Goal: Task Accomplishment & Management: Use online tool/utility

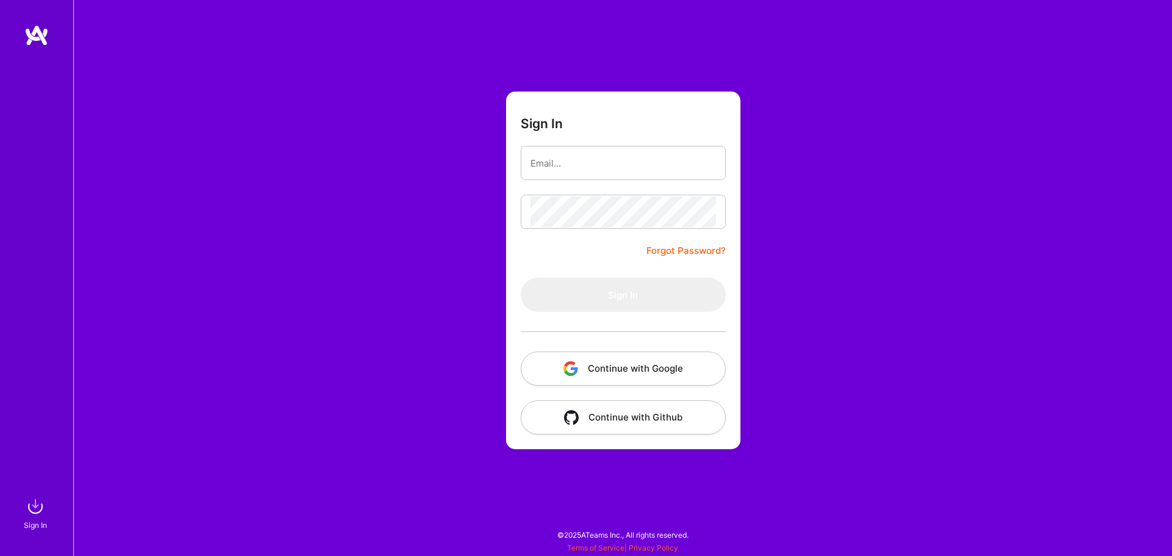
click at [577, 374] on img "button" at bounding box center [570, 368] width 15 height 15
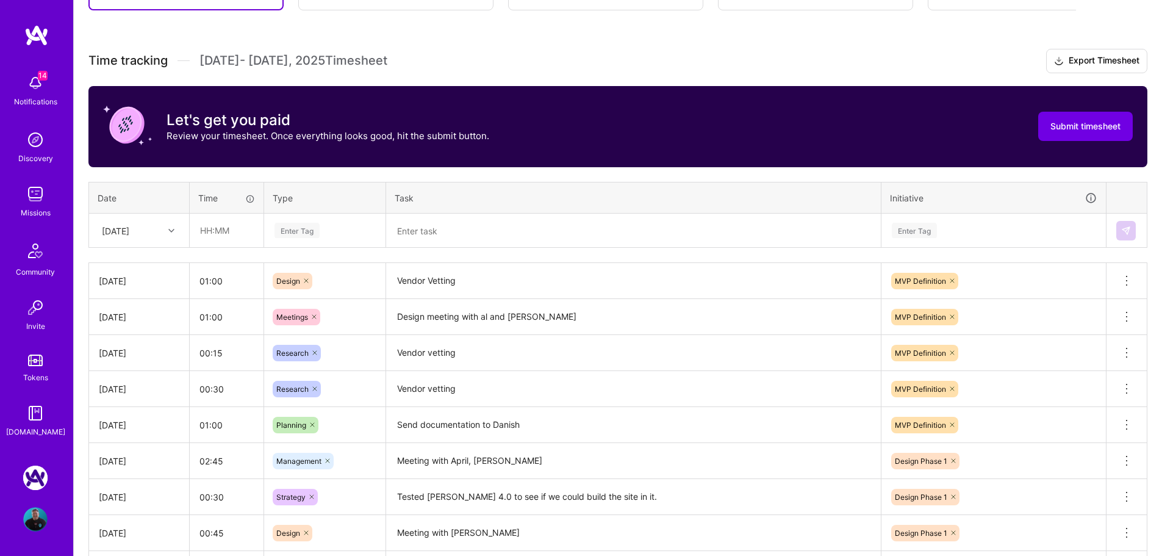
scroll to position [305, 0]
click at [226, 234] on input "text" at bounding box center [226, 230] width 73 height 32
type input "00:45"
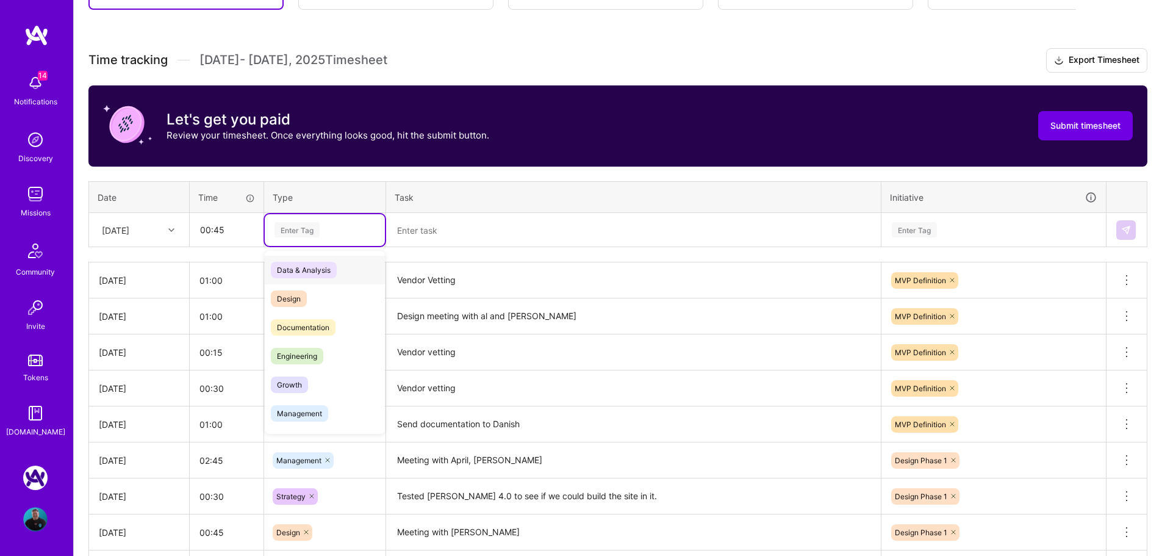
click at [328, 239] on div "Enter Tag" at bounding box center [325, 230] width 120 height 32
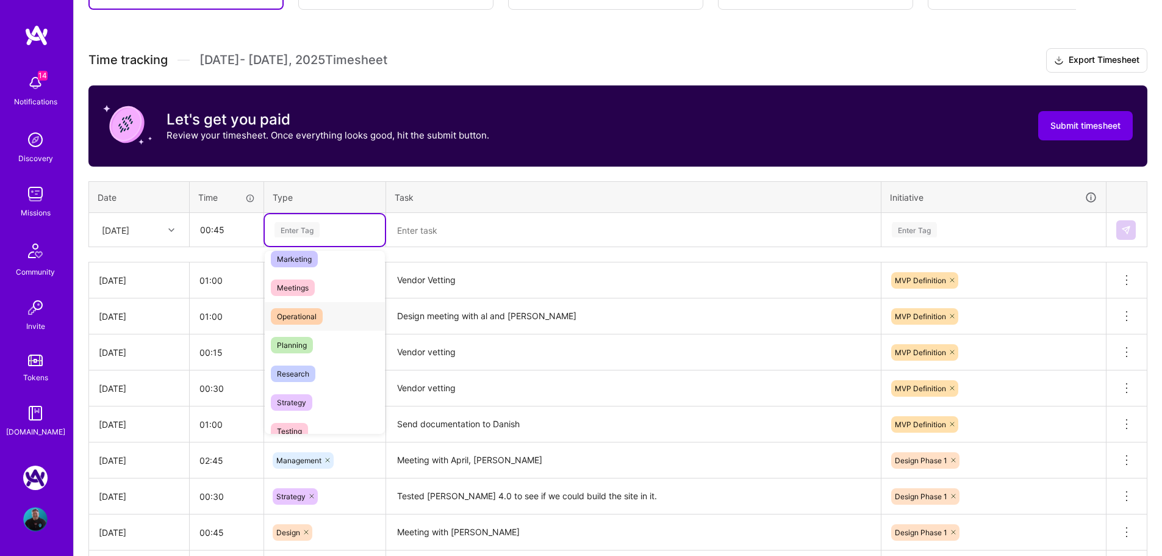
scroll to position [122, 0]
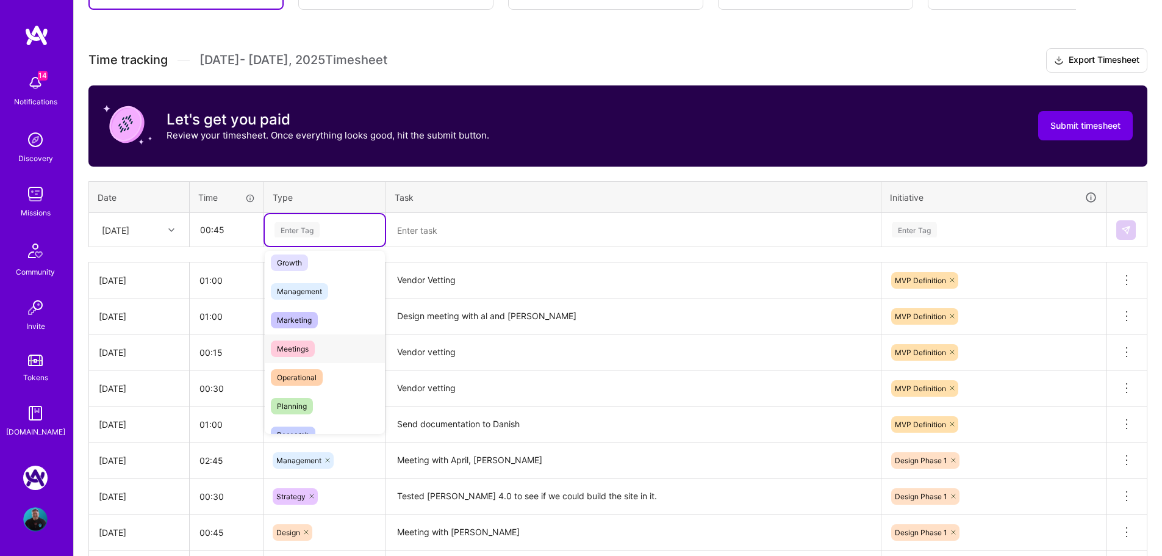
click at [308, 348] on span "Meetings" at bounding box center [293, 349] width 44 height 16
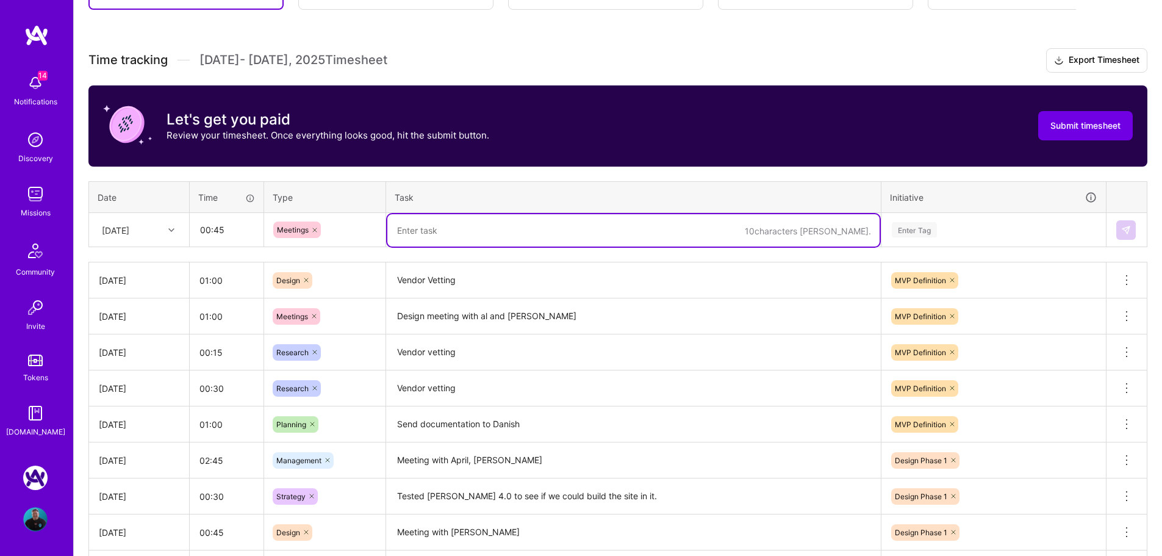
click at [449, 237] on textarea at bounding box center [633, 230] width 492 height 32
type textarea "April Weekly check in and decisions"
click at [923, 230] on div "Enter Tag" at bounding box center [914, 229] width 45 height 19
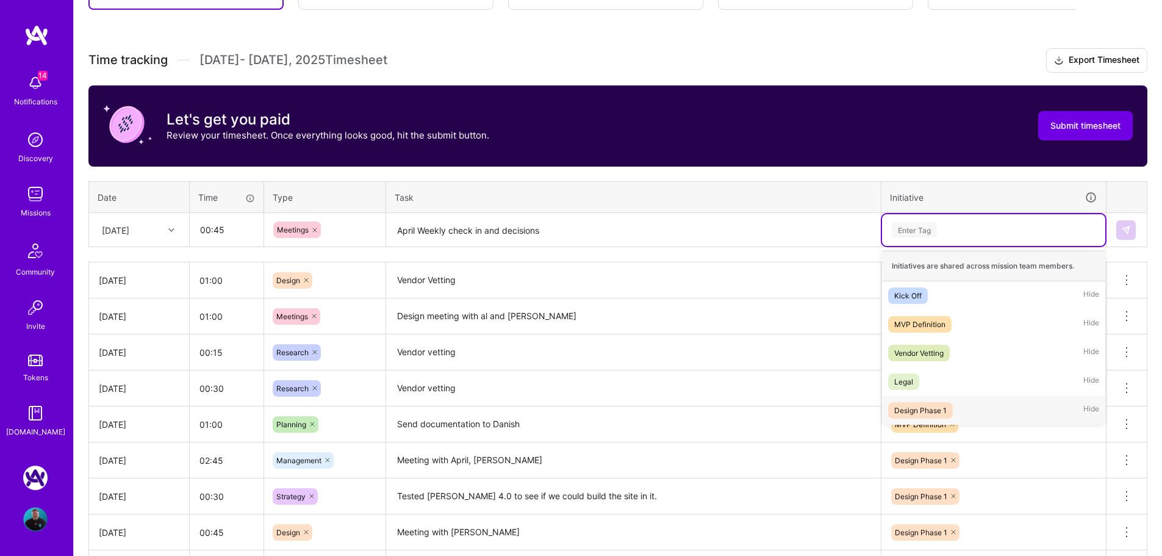
click at [933, 410] on div "Design Phase 1" at bounding box center [921, 410] width 52 height 13
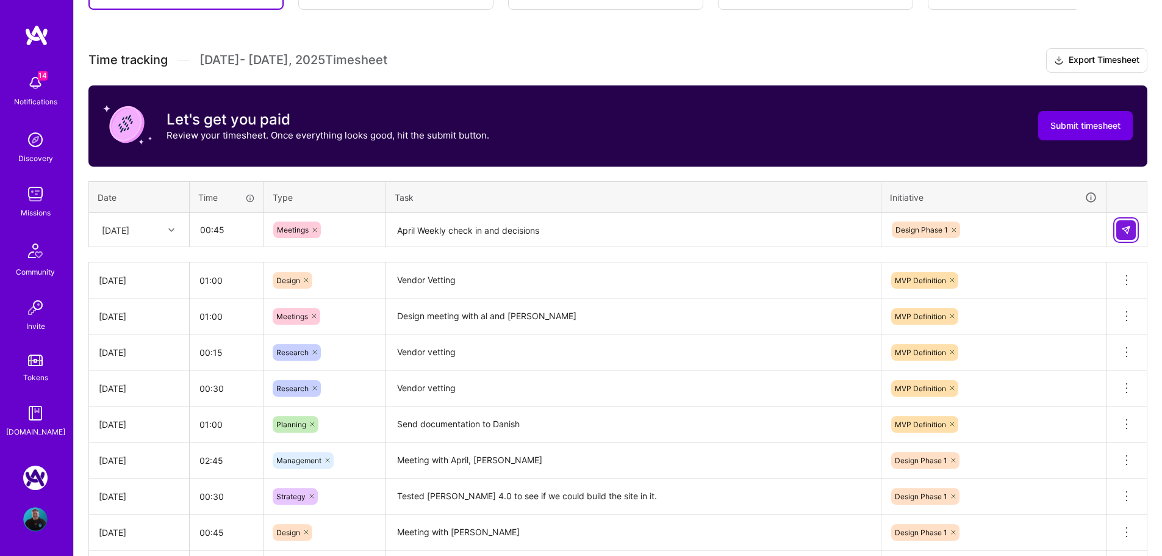
click at [1134, 230] on button at bounding box center [1127, 230] width 20 height 20
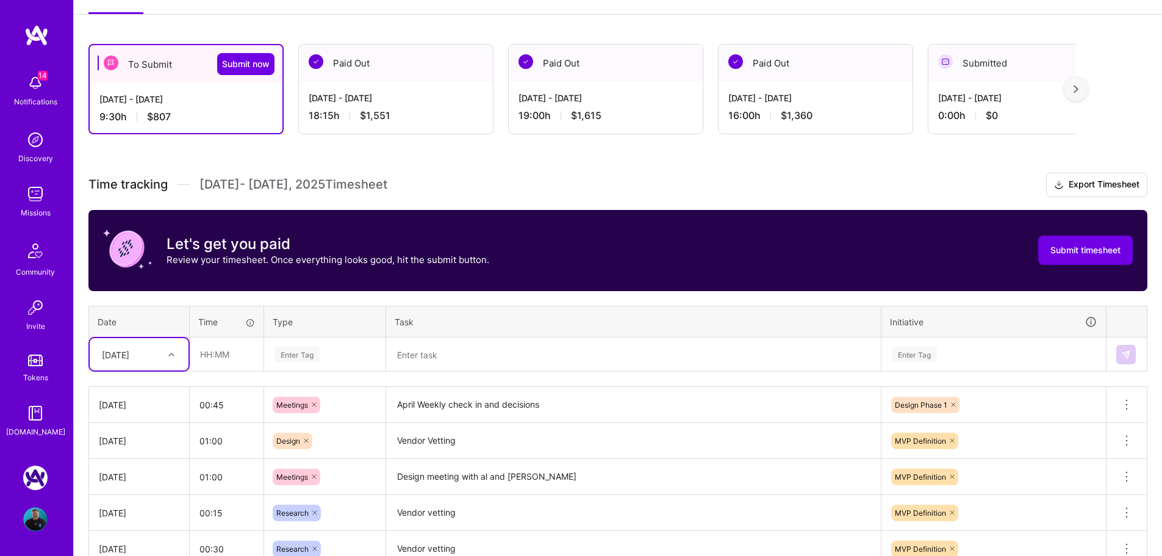
scroll to position [159, 0]
